Goal: Task Accomplishment & Management: Use online tool/utility

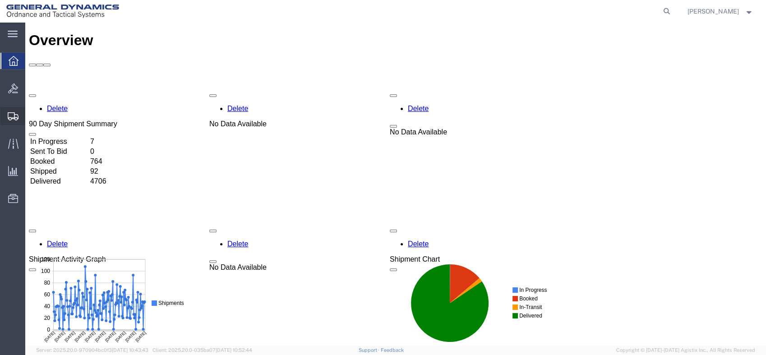
click at [31, 111] on span "Shipments" at bounding box center [28, 116] width 6 height 18
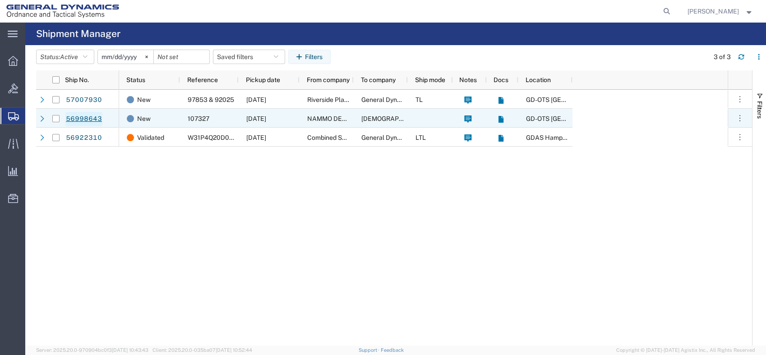
click at [96, 123] on link "56998643" at bounding box center [83, 119] width 37 height 14
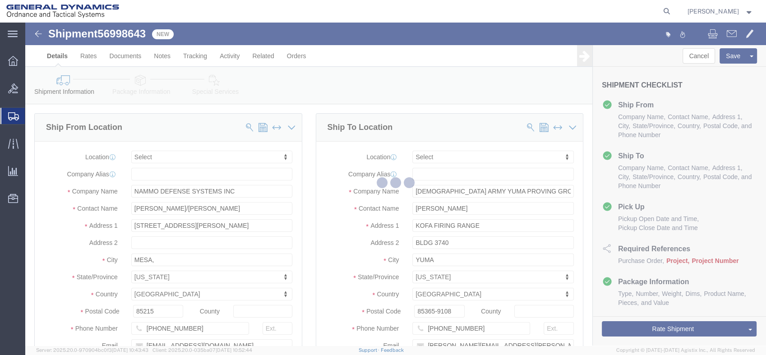
select select
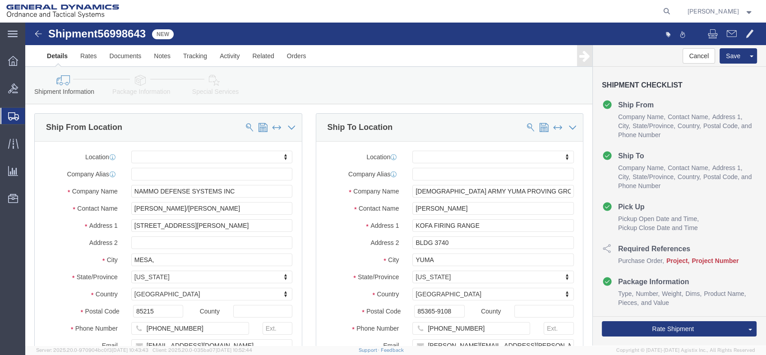
click link "Assign To"
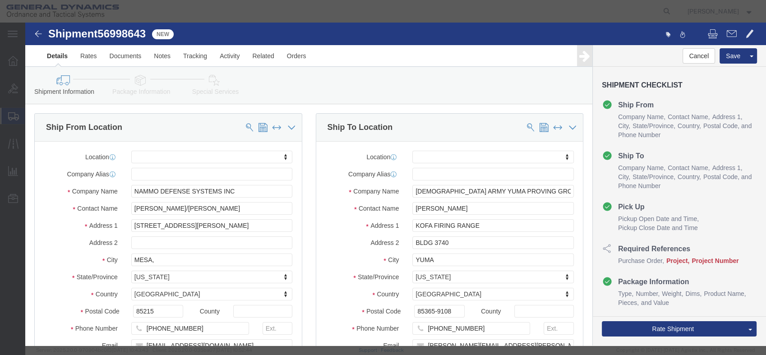
select select
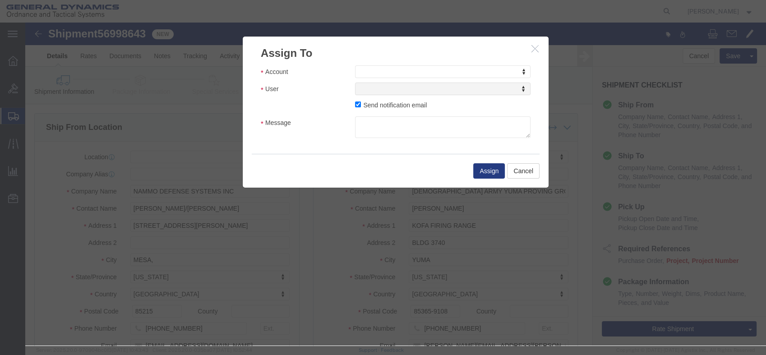
click label "Send notification email"
click input "Send notification email"
checkbox input "false"
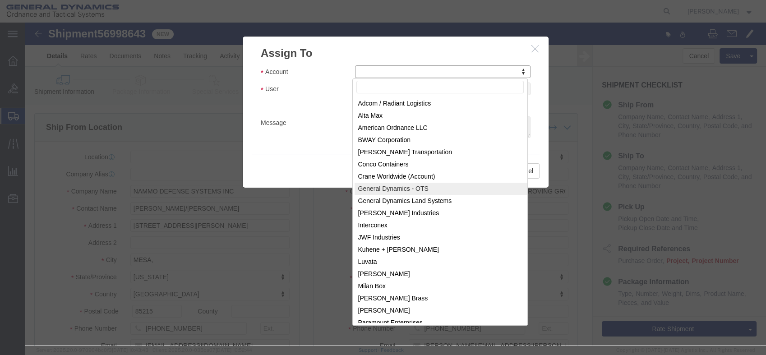
select select "96"
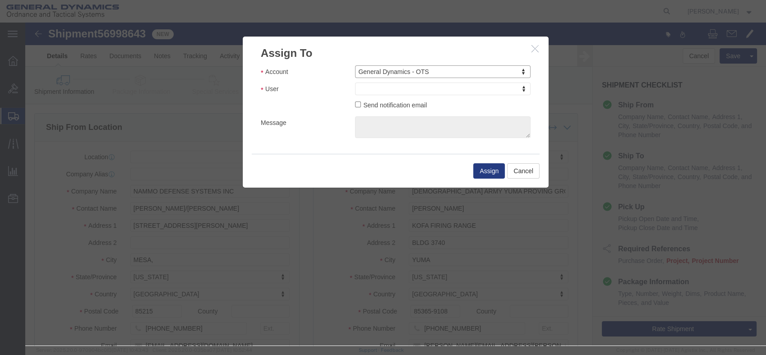
drag, startPoint x: 412, startPoint y: 92, endPoint x: 387, endPoint y: 69, distance: 34.2
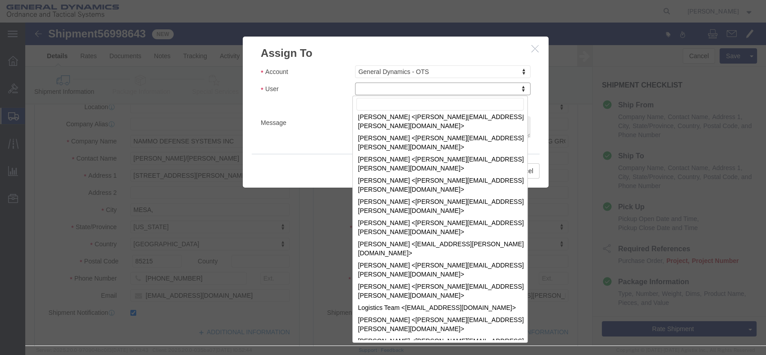
scroll to position [1330, 0]
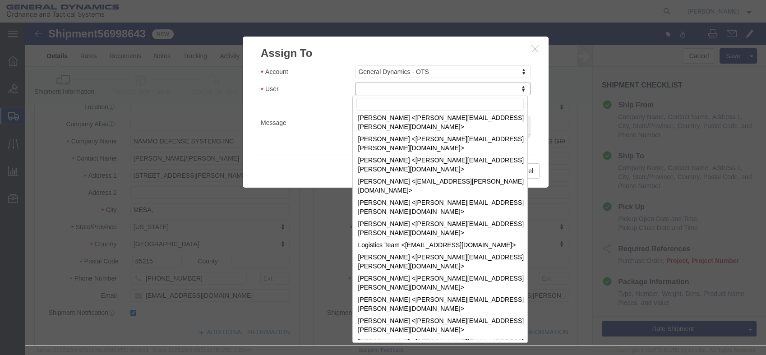
select select "69032"
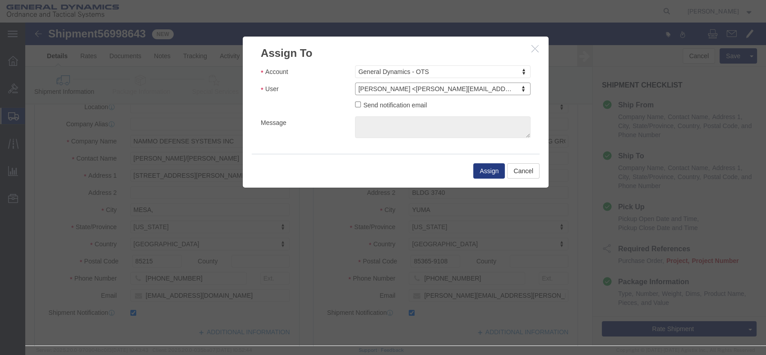
click label "Send notification email"
click input "Send notification email"
checkbox input "true"
click textarea "Message"
click textarea "Can you add [PERSON_NAME] as a user so he can approve this shipment?"
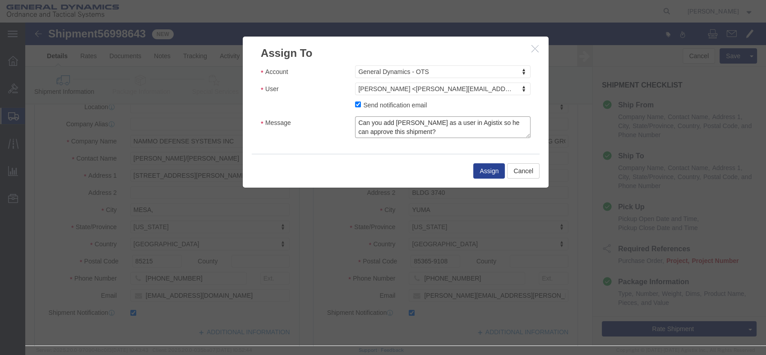
type textarea "Can you add [PERSON_NAME] as a user in Agistix so he can approve this shipment?"
click button "Assign"
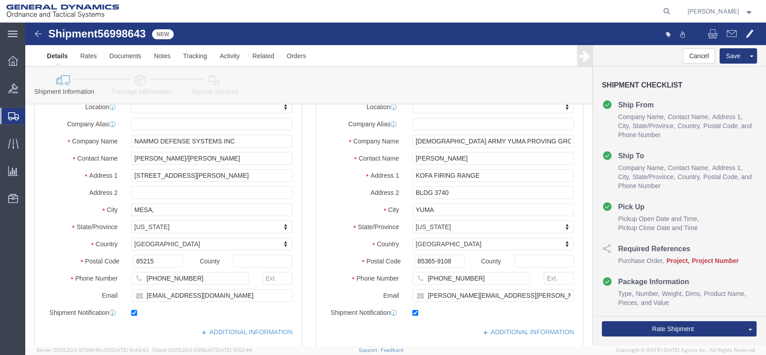
click img
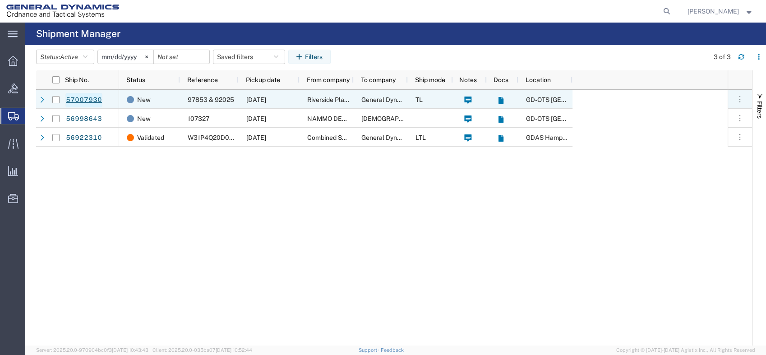
click at [76, 97] on link "57007930" at bounding box center [83, 100] width 37 height 14
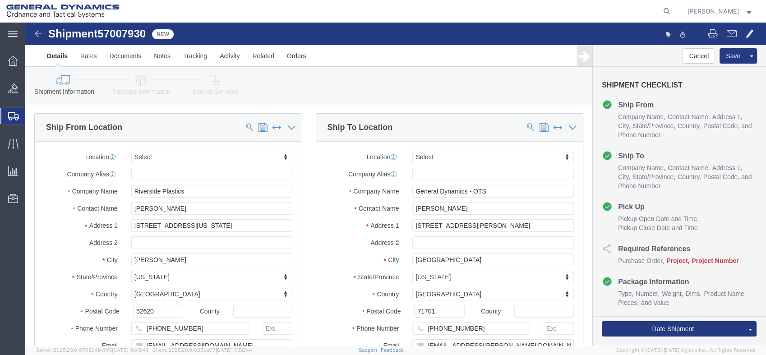
select select
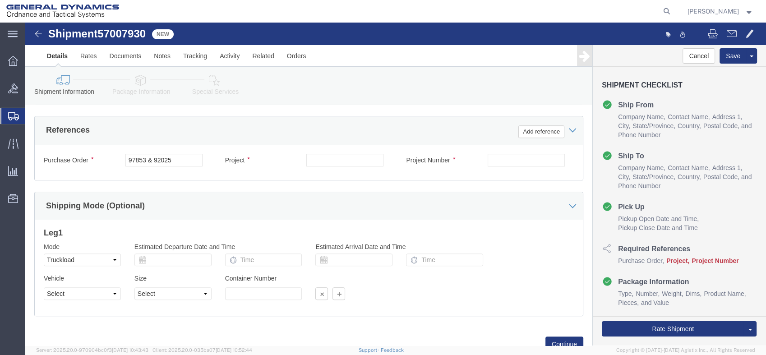
scroll to position [401, 0]
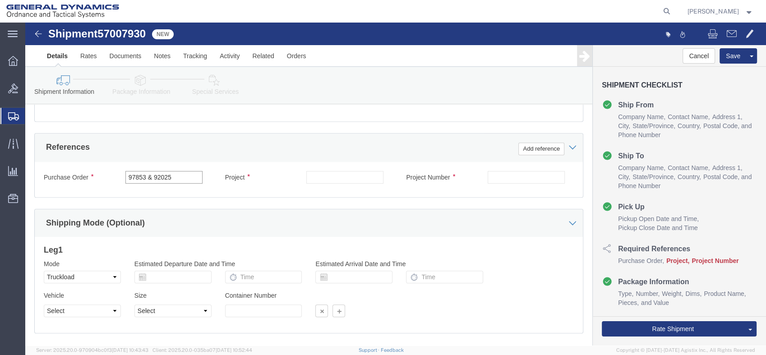
click input "97853 & 92025"
click div
click input "text"
paste input "40100273"
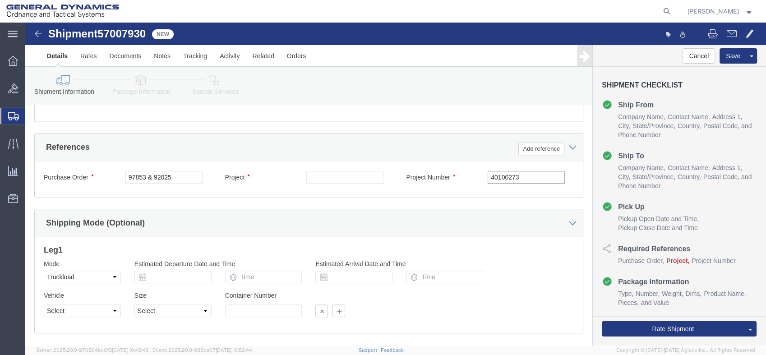
type input "40100273"
click div "Project"
click input "text"
paste input "M795 Production OP2"
type input "M795 Production OP2"
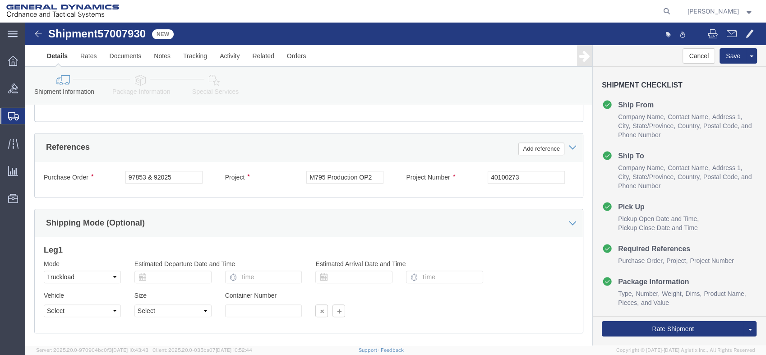
click div "Shipping Mode (Optional)"
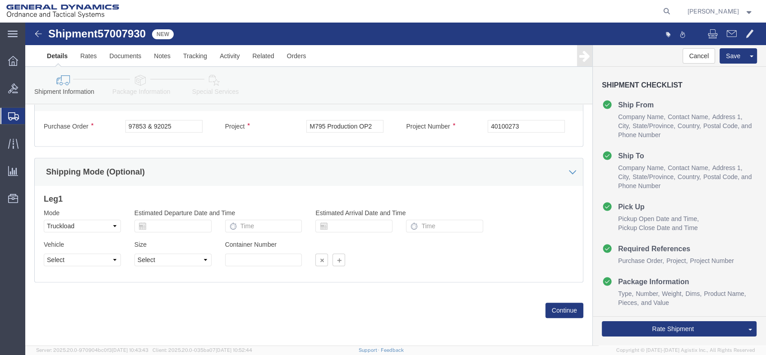
scroll to position [453, 0]
click select "Select 1-Ton (PSS) 10 Wheel 10 Yard Dump Truck 20 Yard Dump Truck Bobtail Botto…"
select select "BXVN"
click select "Select 1-Ton (PSS) 10 Wheel 10 Yard Dump Truck 20 Yard Dump Truck Bobtail Botto…"
click body "Shipment 57007930 New Details Rates Documents Notes Tracking Activity Related O…"
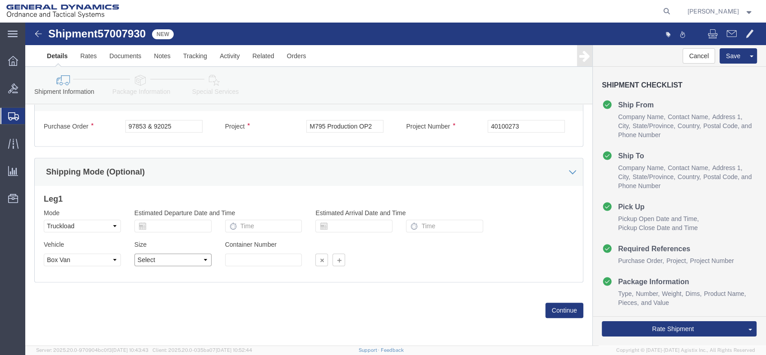
click select "Select 28 Feet 53 Feet 20 Feet 40 Feet 35 Feet 48 Feet"
select select "53FT"
click select "Select 28 Feet 53 Feet 20 Feet 40 Feet 35 Feet 48 Feet"
click button "Continue"
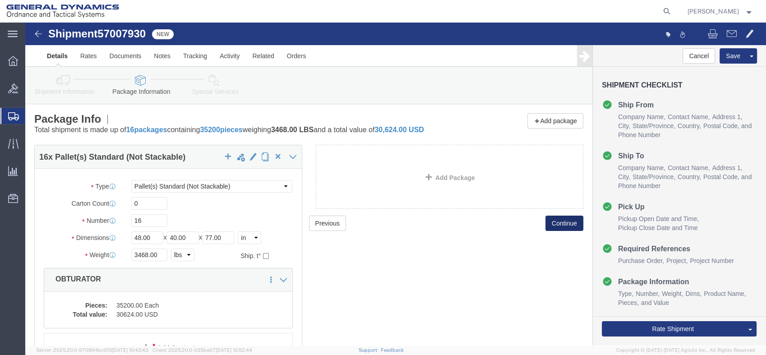
scroll to position [50, 0]
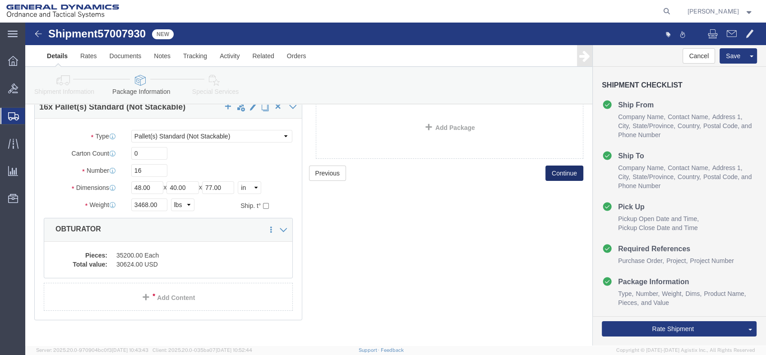
click button "Continue"
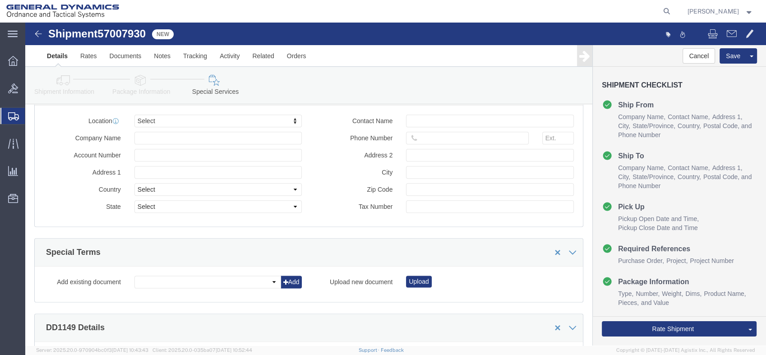
scroll to position [1153, 0]
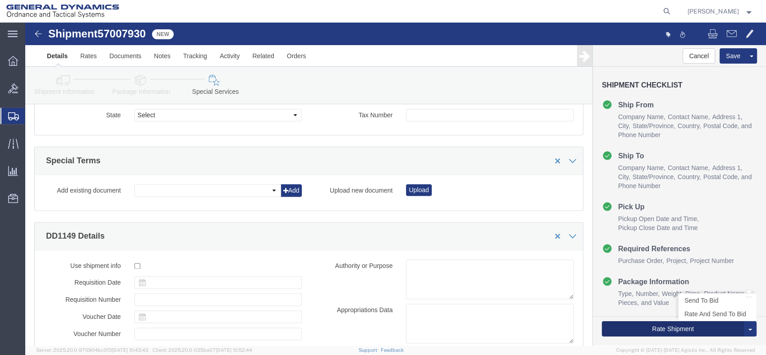
click button "Rate Shipment"
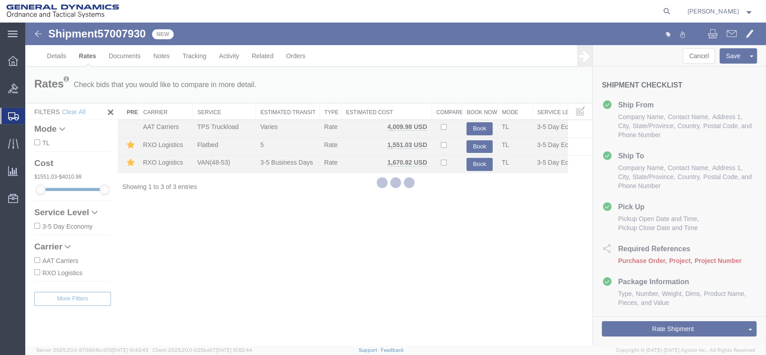
scroll to position [0, 0]
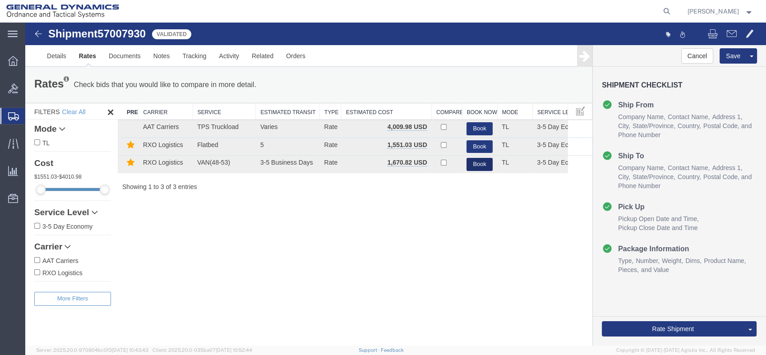
click at [474, 162] on button "Book" at bounding box center [480, 164] width 26 height 13
